Goal: Task Accomplishment & Management: Use online tool/utility

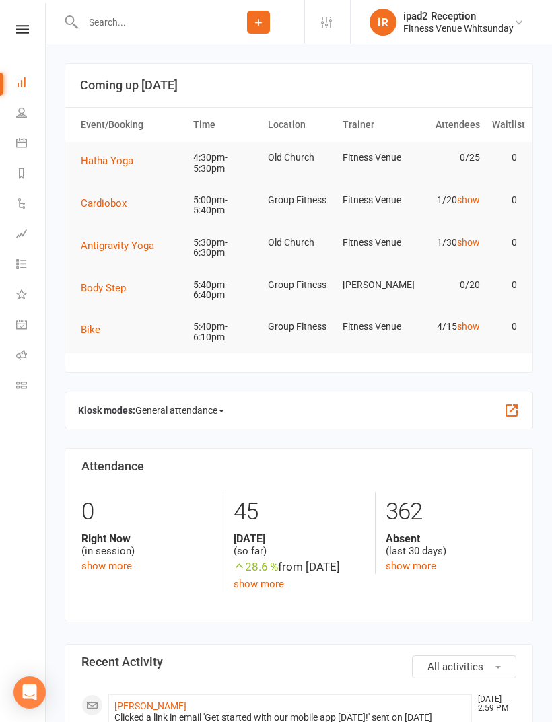
click at [129, 159] on span "Hatha Yoga" at bounding box center [107, 161] width 52 height 12
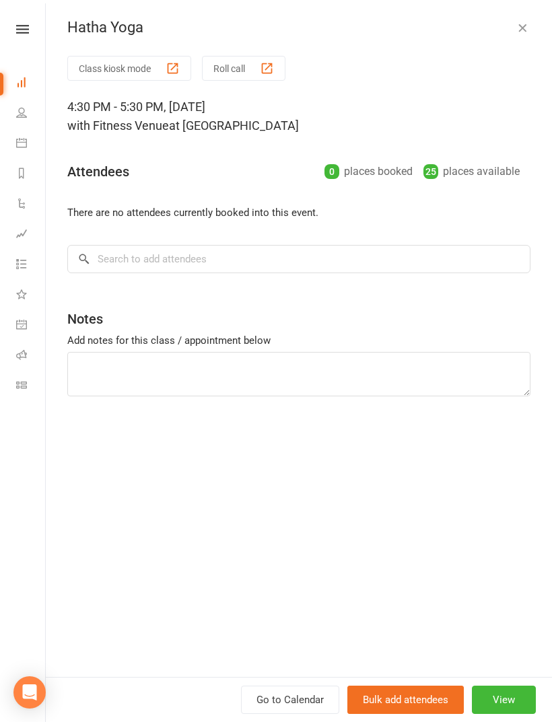
click at [235, 75] on button "Roll call" at bounding box center [243, 68] width 83 height 25
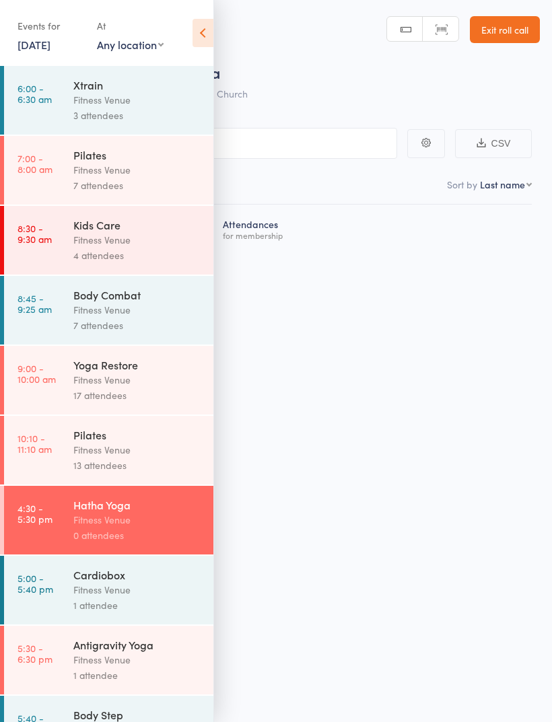
click at [211, 20] on icon at bounding box center [202, 33] width 21 height 28
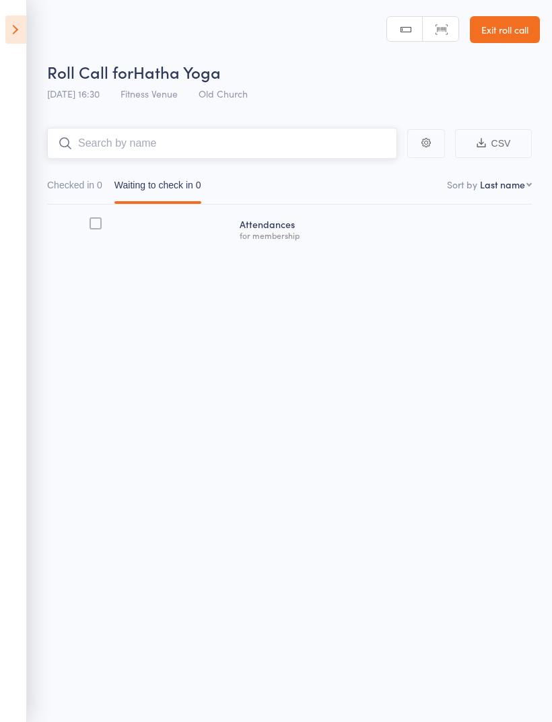
click at [262, 143] on input "search" at bounding box center [222, 143] width 350 height 31
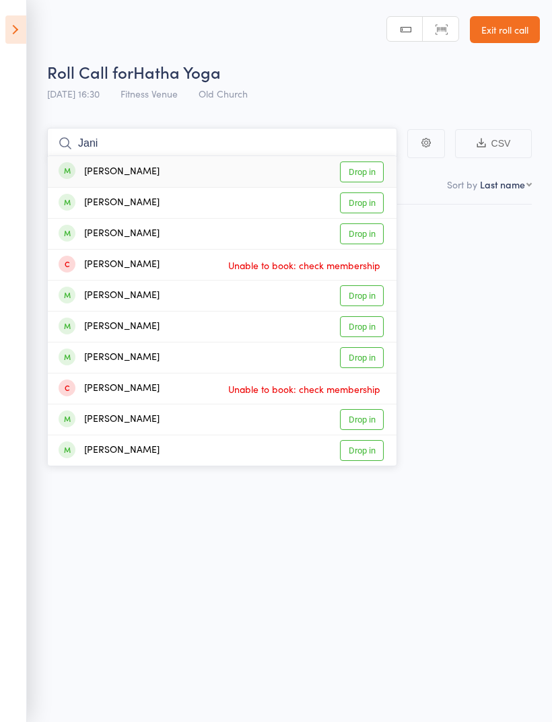
type input "Jani"
click at [382, 169] on link "Drop in" at bounding box center [362, 172] width 44 height 21
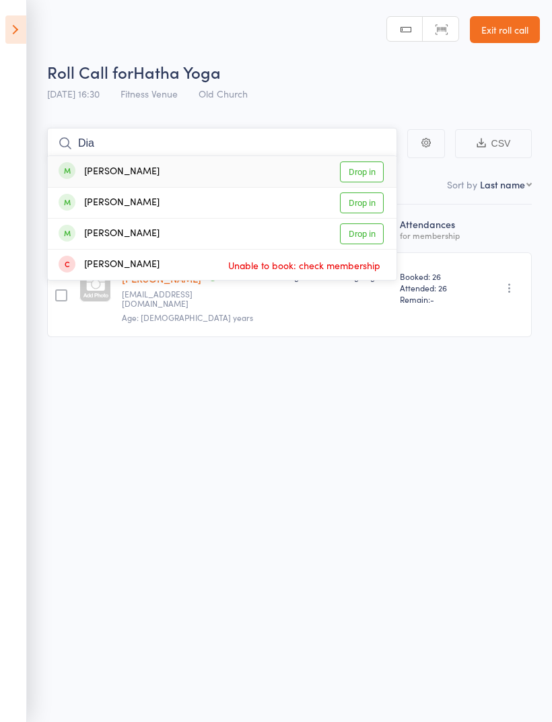
type input "Dia"
click at [362, 201] on link "Drop in" at bounding box center [362, 202] width 44 height 21
